Goal: Task Accomplishment & Management: Manage account settings

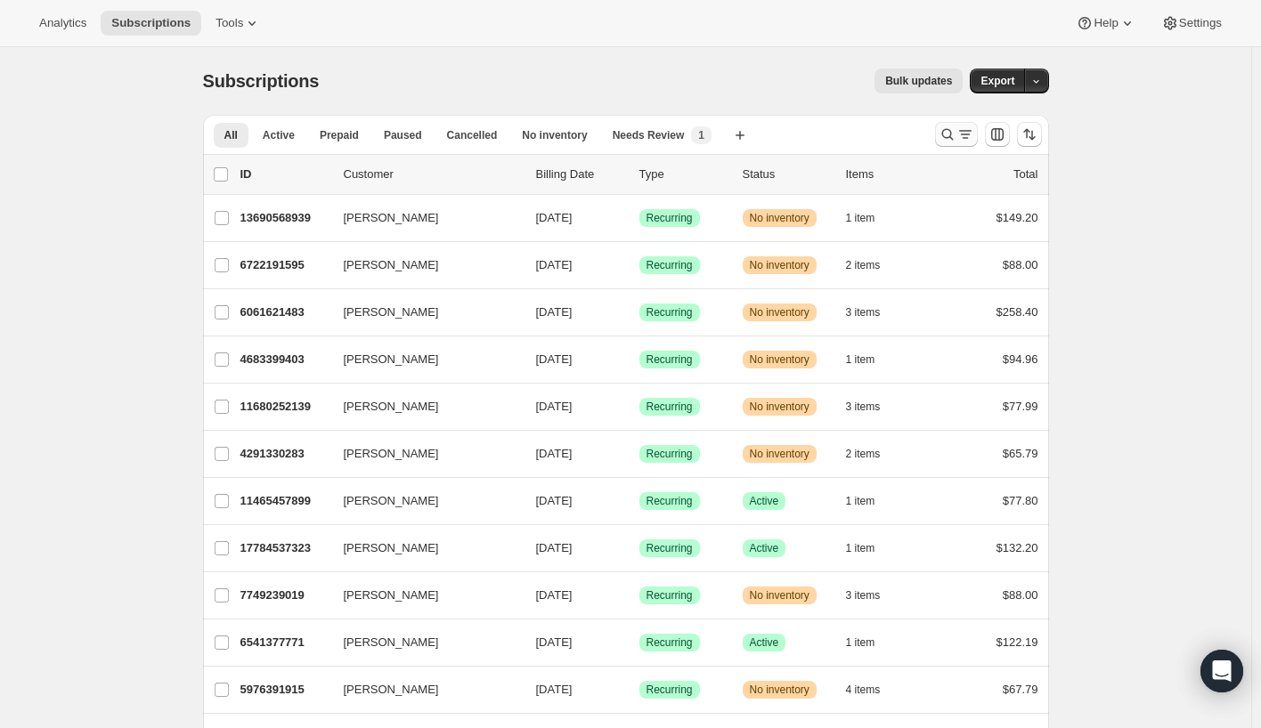
click at [952, 131] on icon "Search and filter results" at bounding box center [947, 135] width 18 height 18
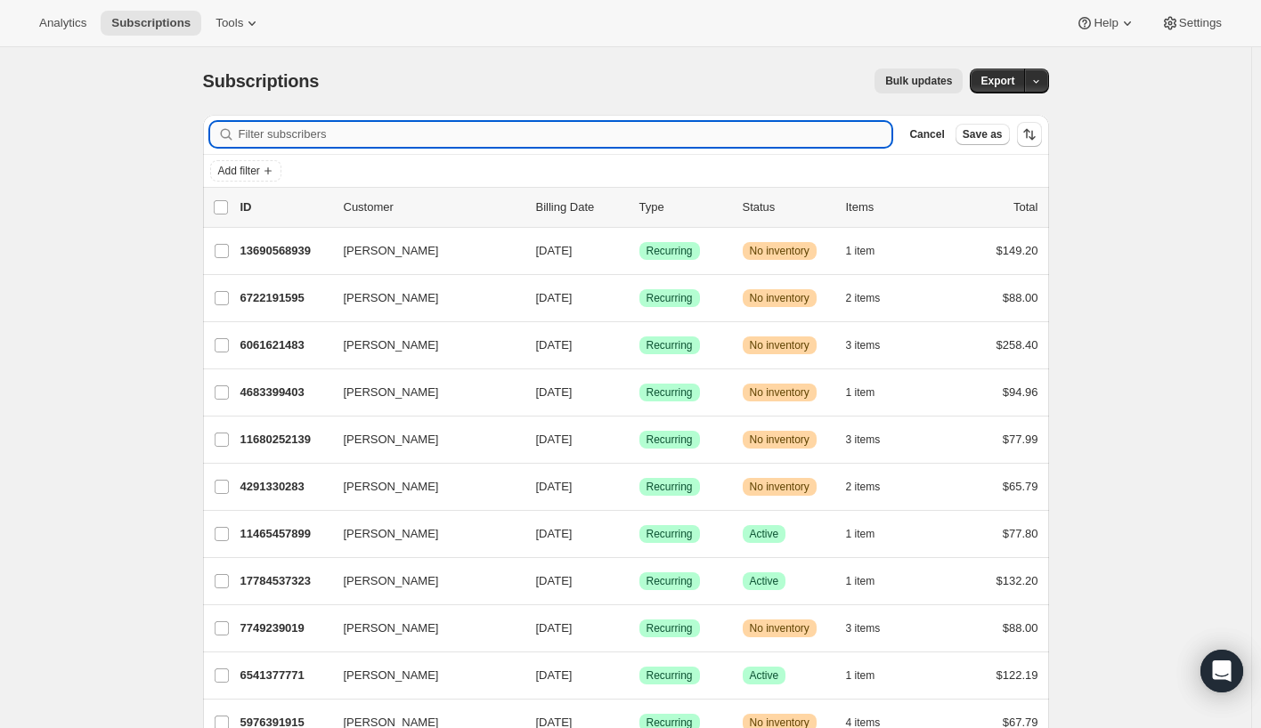
paste input "[EMAIL_ADDRESS][PERSON_NAME][DOMAIN_NAME]"
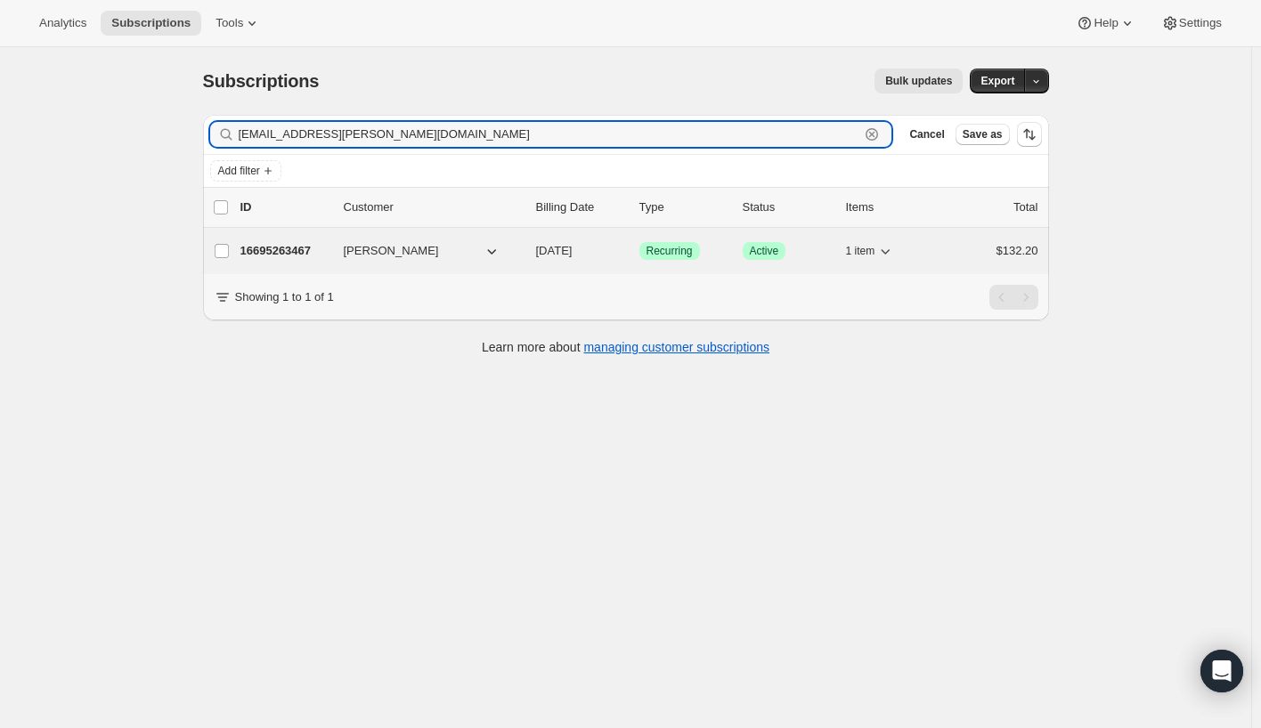
type input "[EMAIL_ADDRESS][PERSON_NAME][DOMAIN_NAME]"
click at [303, 251] on p "16695263467" at bounding box center [284, 251] width 89 height 18
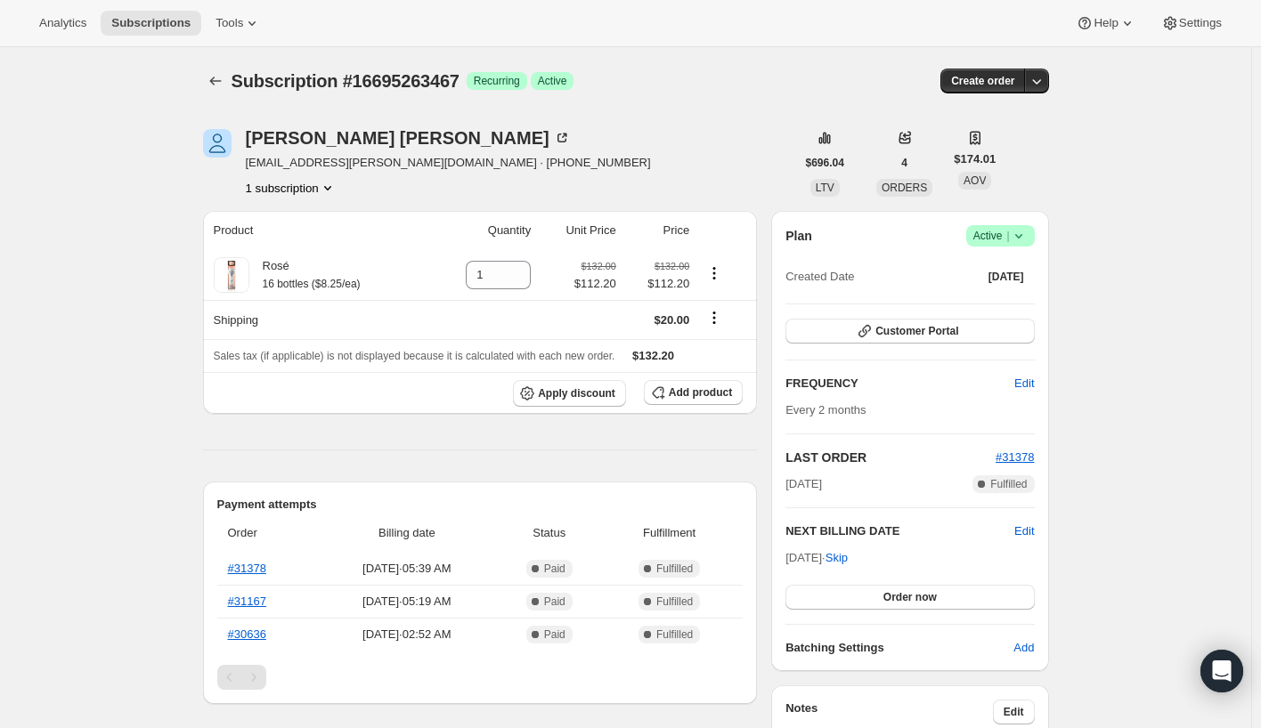
click at [1026, 235] on icon at bounding box center [1019, 236] width 18 height 18
click at [1000, 299] on span "Cancel subscription" at bounding box center [997, 301] width 101 height 13
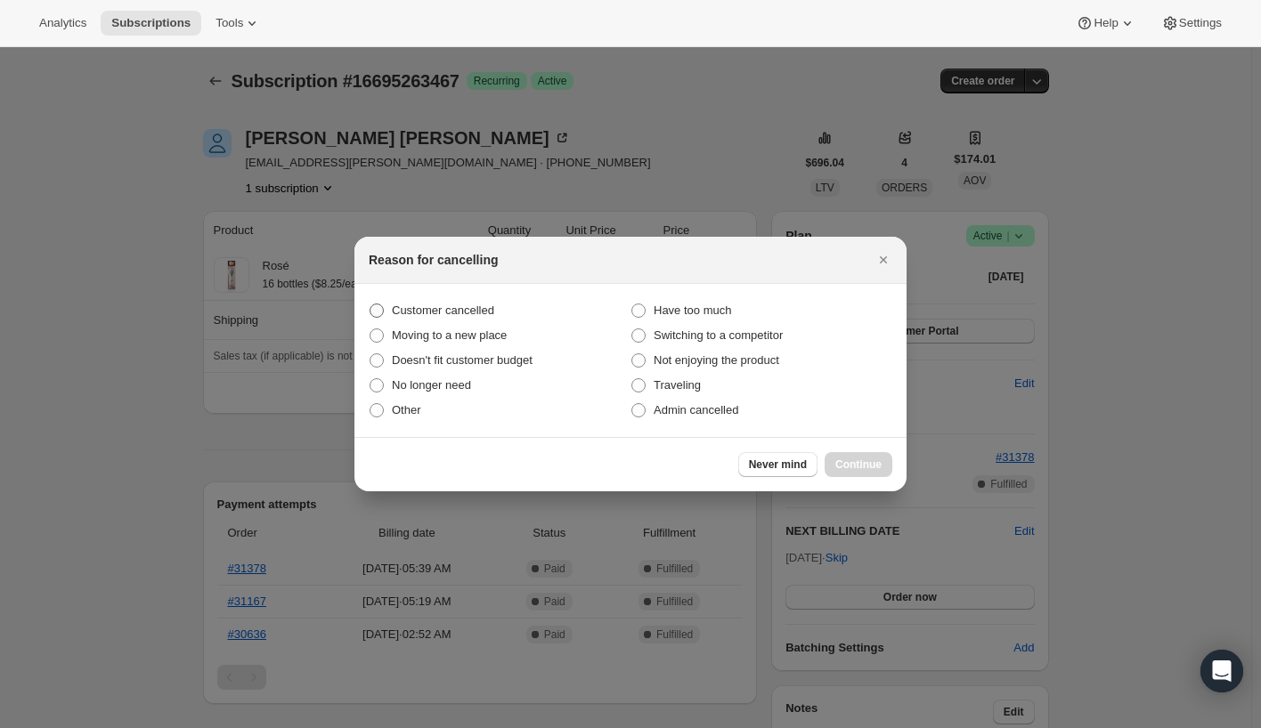
click at [474, 304] on span "Customer cancelled" at bounding box center [443, 310] width 102 height 13
click at [370, 304] on input "Customer cancelled" at bounding box center [369, 304] width 1 height 1
radio input "true"
click at [859, 466] on span "Continue" at bounding box center [858, 465] width 46 height 14
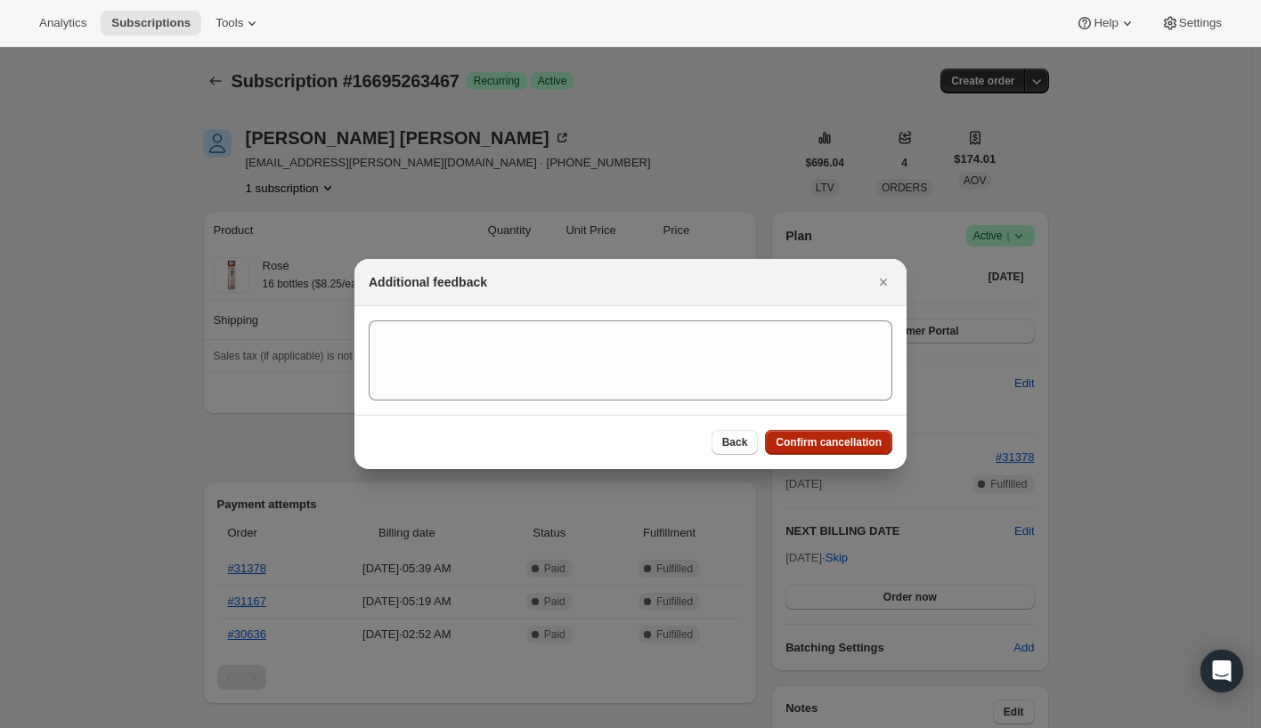
click at [843, 442] on span "Confirm cancellation" at bounding box center [828, 442] width 106 height 14
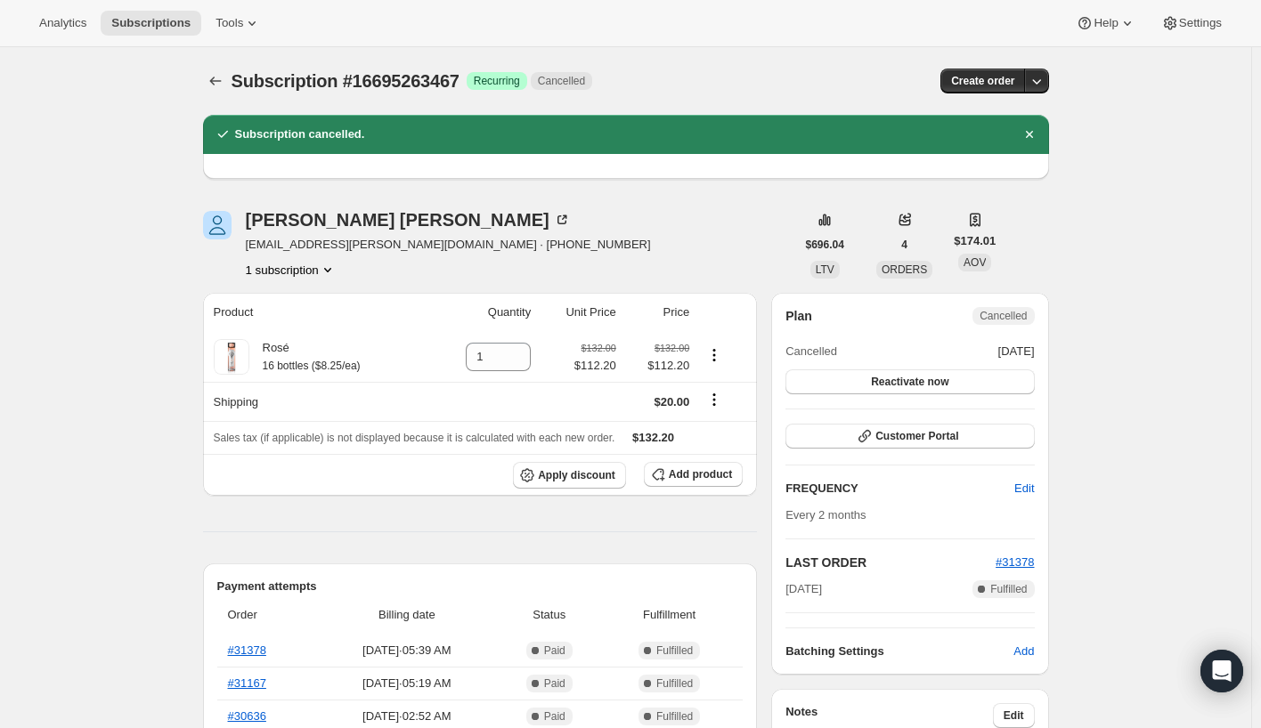
click at [215, 81] on icon "Subscriptions" at bounding box center [215, 81] width 12 height 9
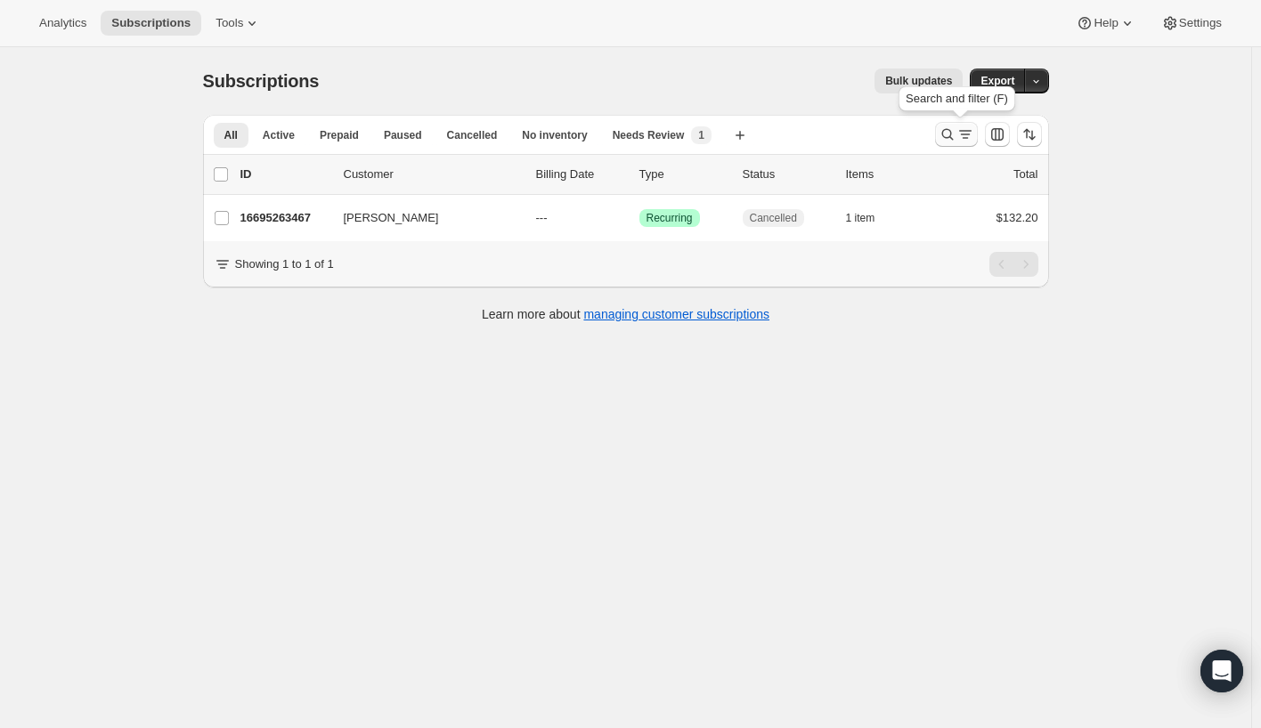
click at [948, 134] on icon "Search and filter results" at bounding box center [947, 135] width 18 height 18
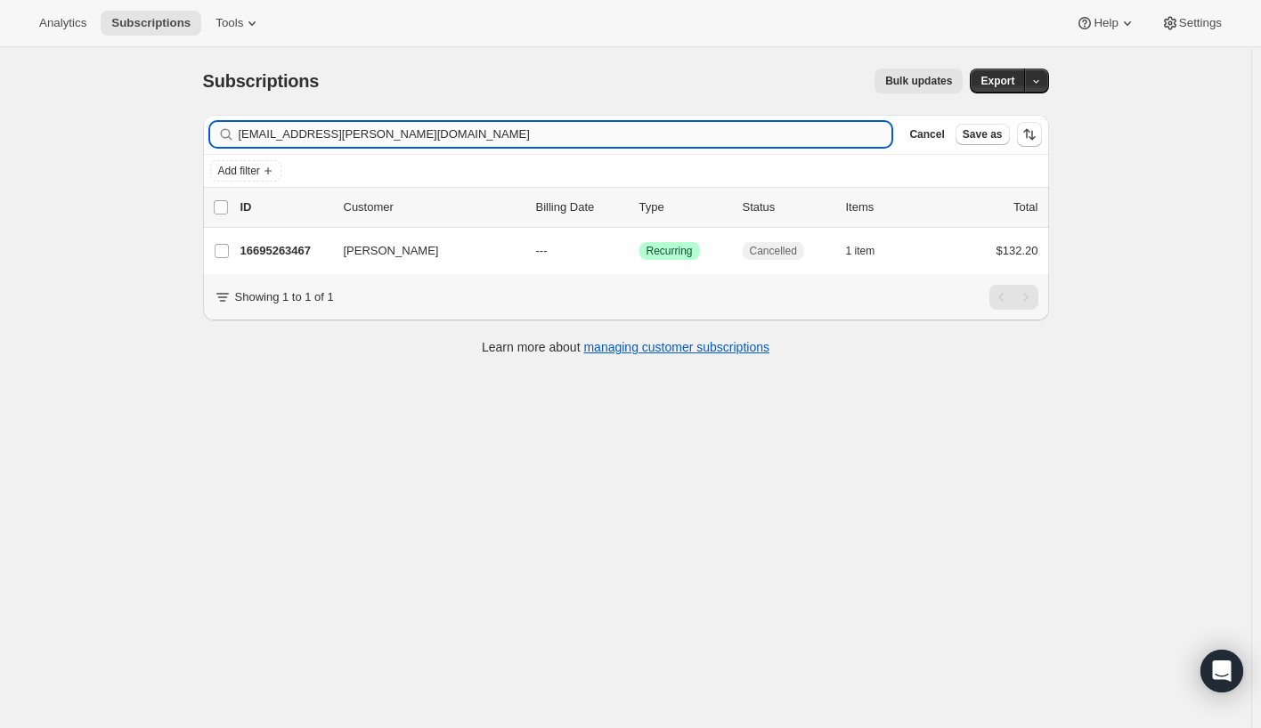
drag, startPoint x: 441, startPoint y: 138, endPoint x: 276, endPoint y: 142, distance: 164.8
click at [233, 134] on div "[EMAIL_ADDRESS][PERSON_NAME][DOMAIN_NAME] Clear" at bounding box center [551, 134] width 682 height 25
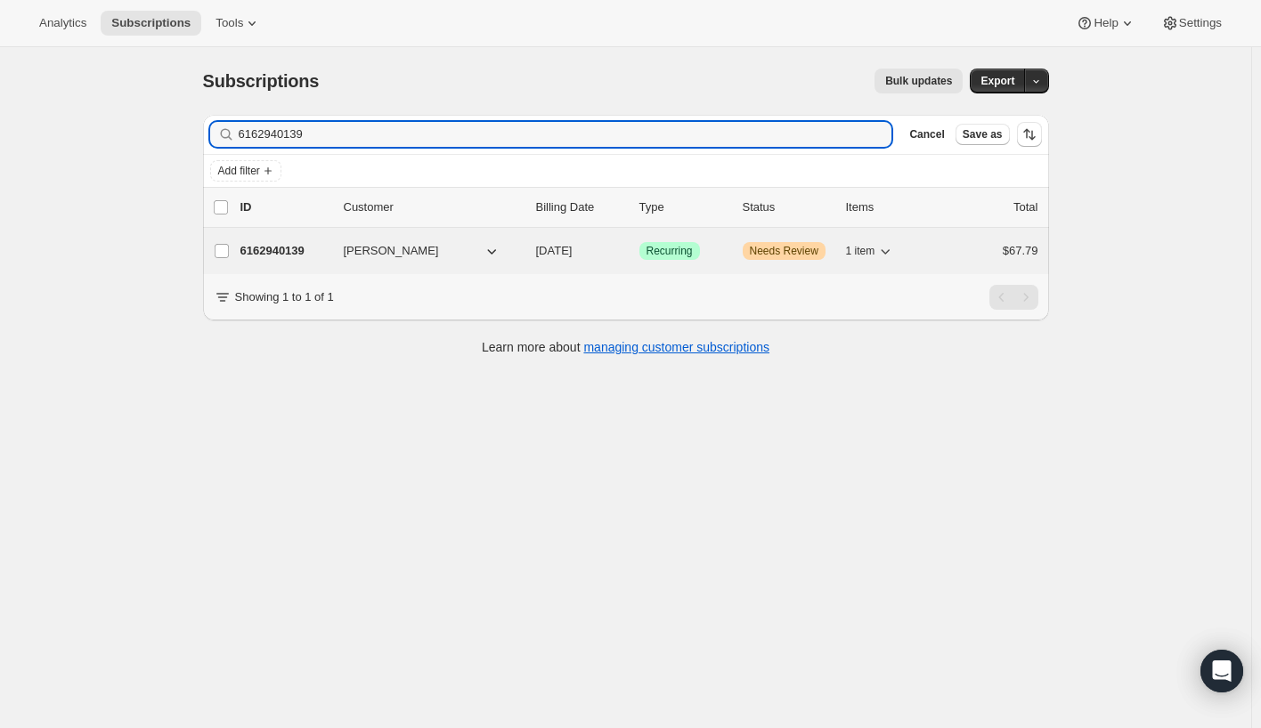
type input "6162940139"
click at [292, 247] on p "6162940139" at bounding box center [284, 251] width 89 height 18
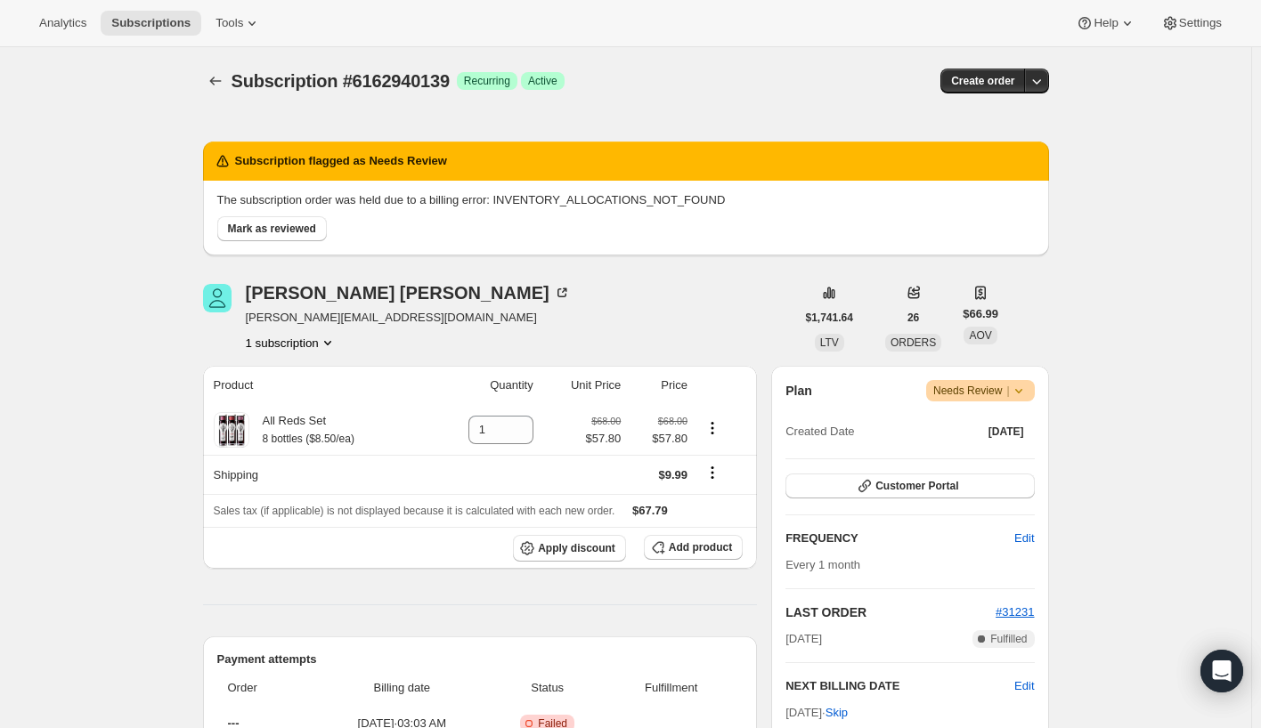
click at [466, 200] on p "The subscription order was held due to a billing error: INVENTORY_ALLOCATIONS_N…" at bounding box center [625, 200] width 817 height 18
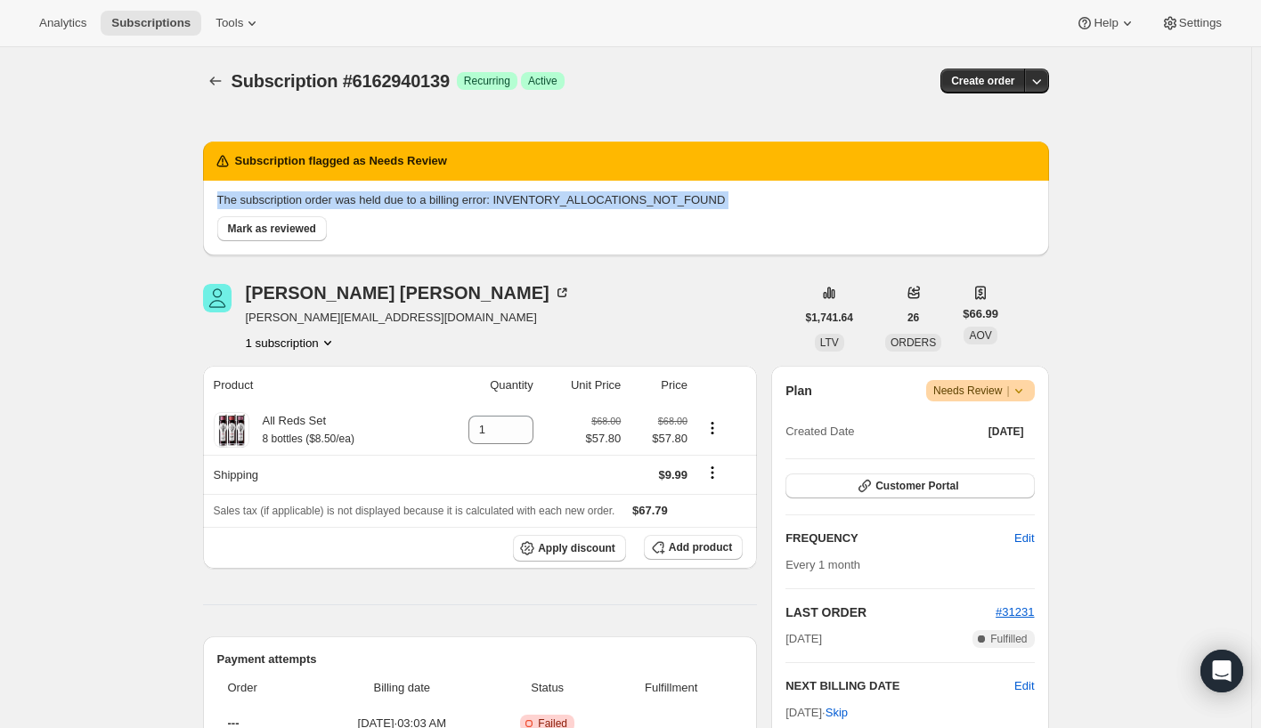
click at [466, 200] on p "The subscription order was held due to a billing error: INVENTORY_ALLOCATIONS_N…" at bounding box center [625, 200] width 817 height 18
copy div "The subscription order was held due to a billing error: INVENTORY_ALLOCATIONS_N…"
